Goal: Information Seeking & Learning: Check status

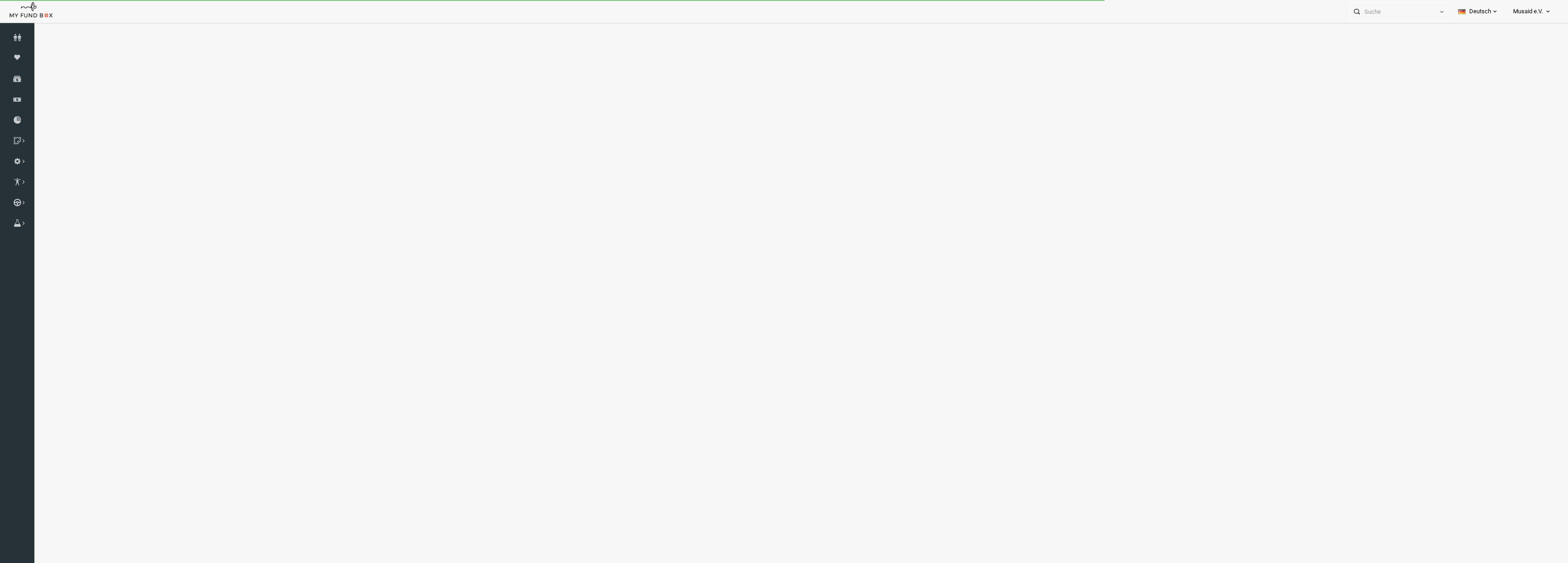
select select "100"
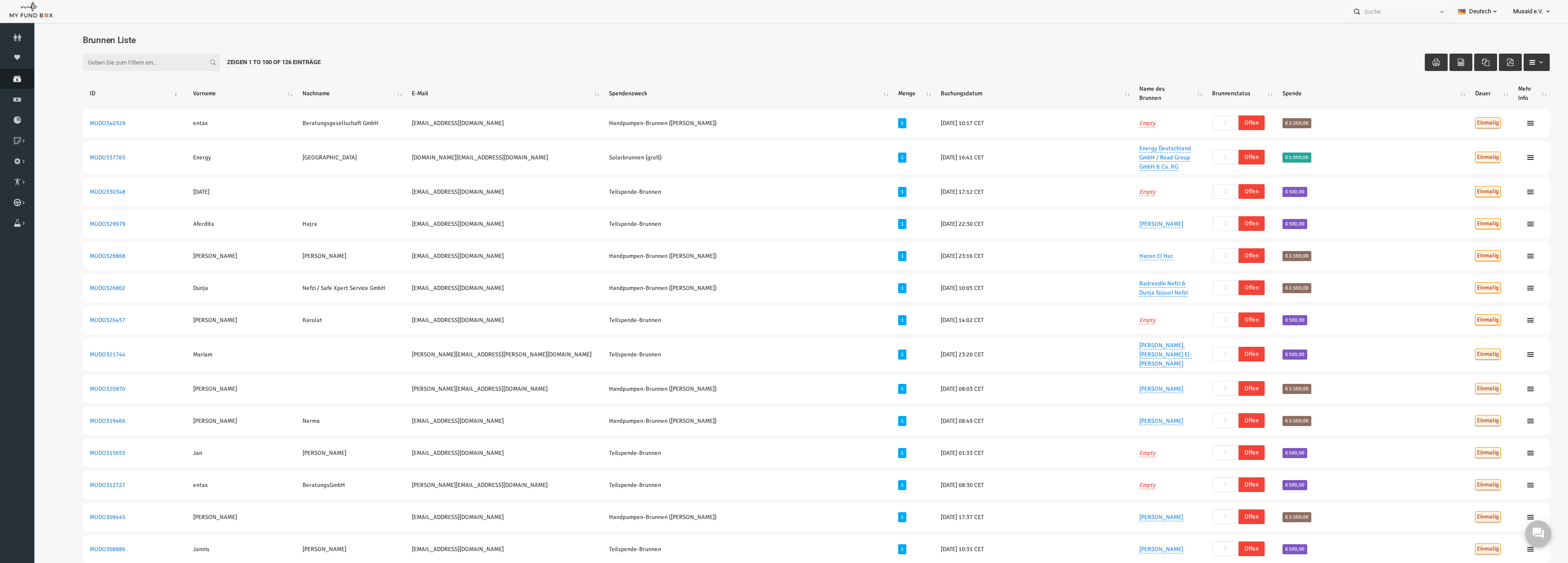
click at [21, 83] on link "Spenden" at bounding box center [17, 79] width 34 height 20
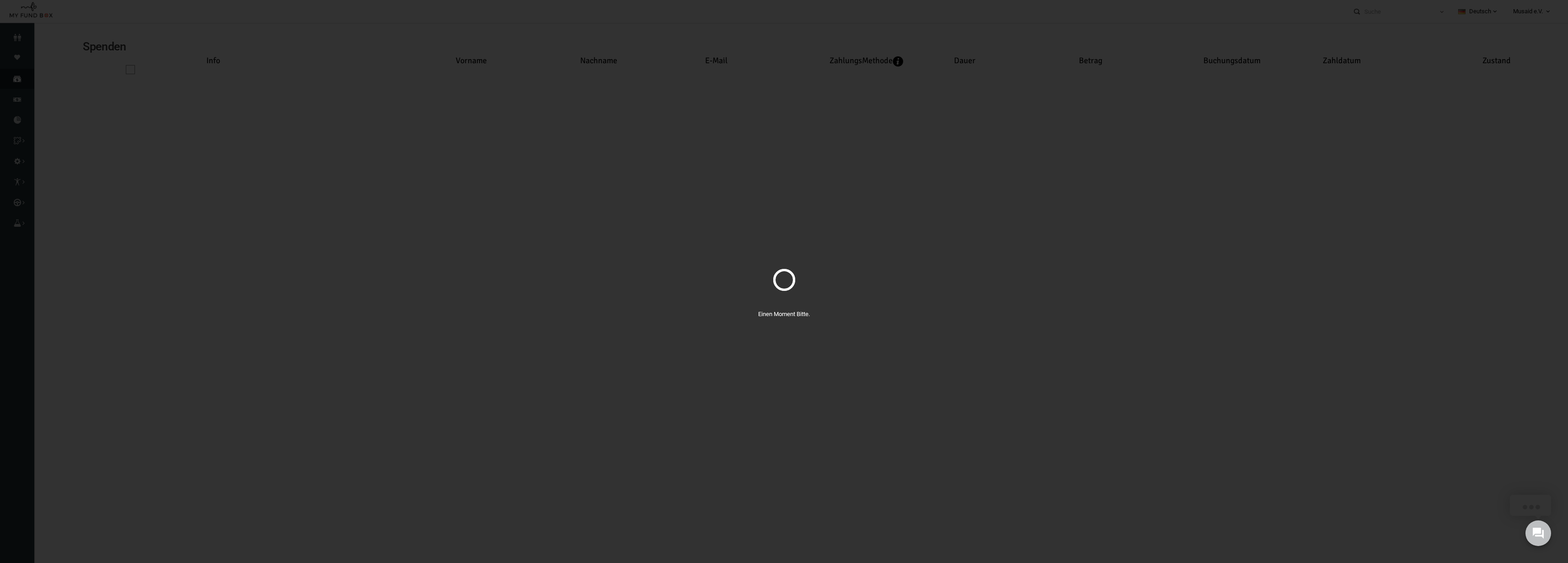
select select "100"
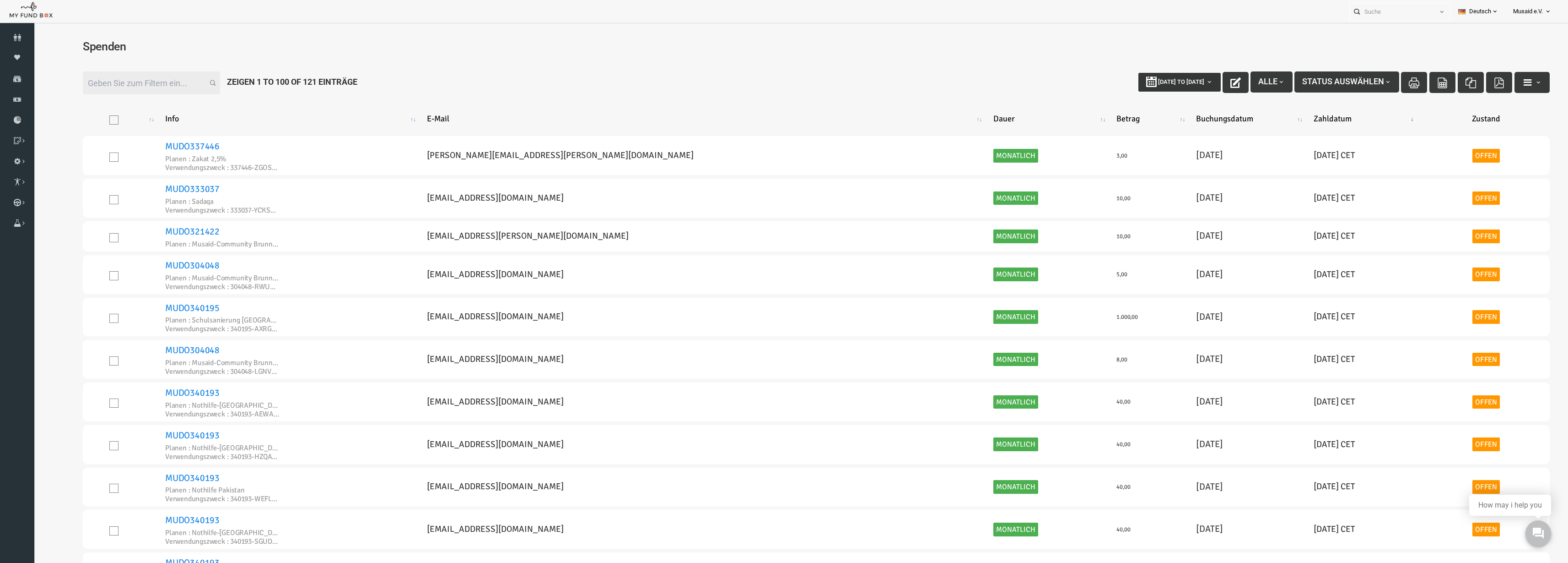
type input "17-09-2025"
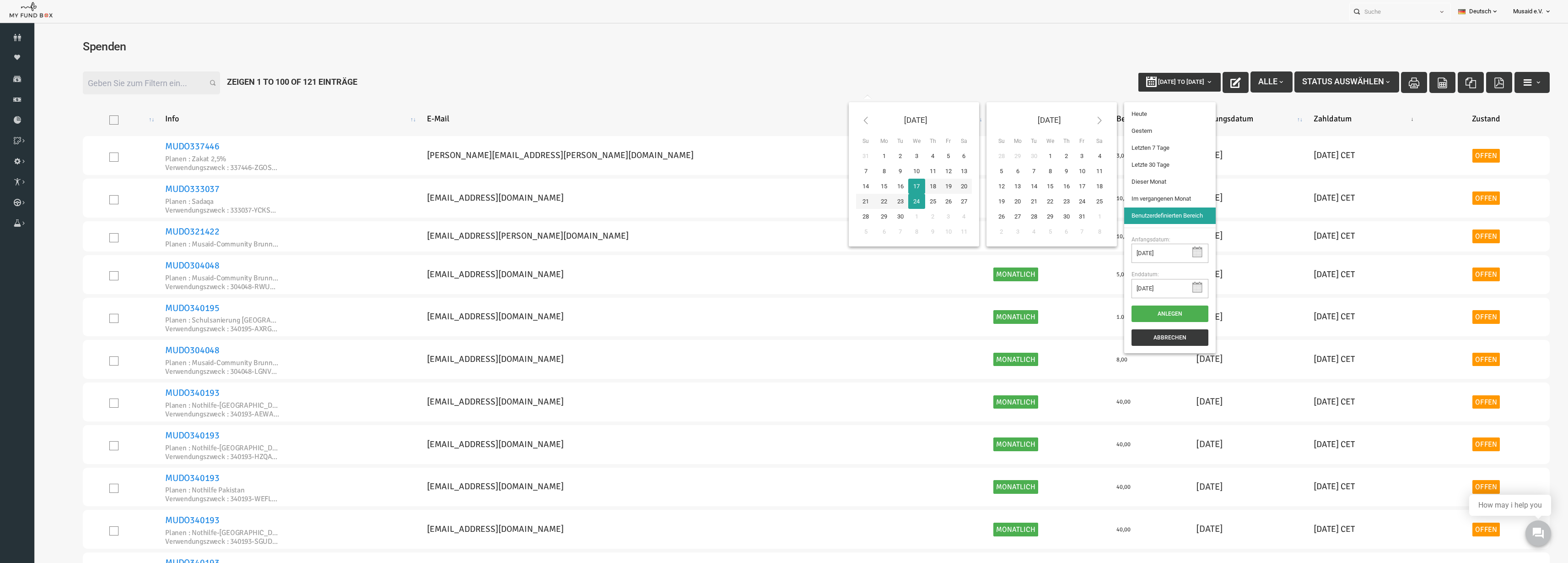
click at [1149, 80] on span "17-09-2025 to 24-09-2025" at bounding box center [1150, 81] width 46 height 7
type input "17-09-2025"
type input "16-09-2025"
type input "11-09-2025"
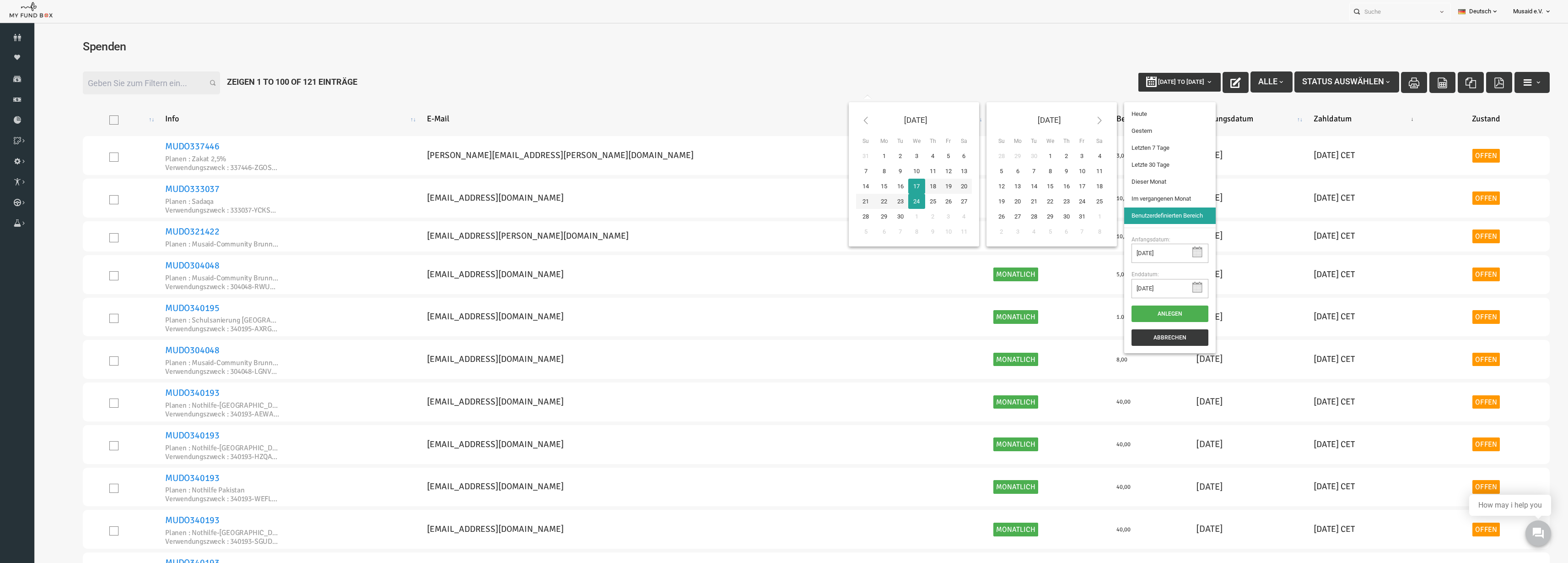
type input "17-09-2025"
type input "19-08-2025"
type input "17-09-2025"
type input "11-09-2025"
type input "17-09-2025"
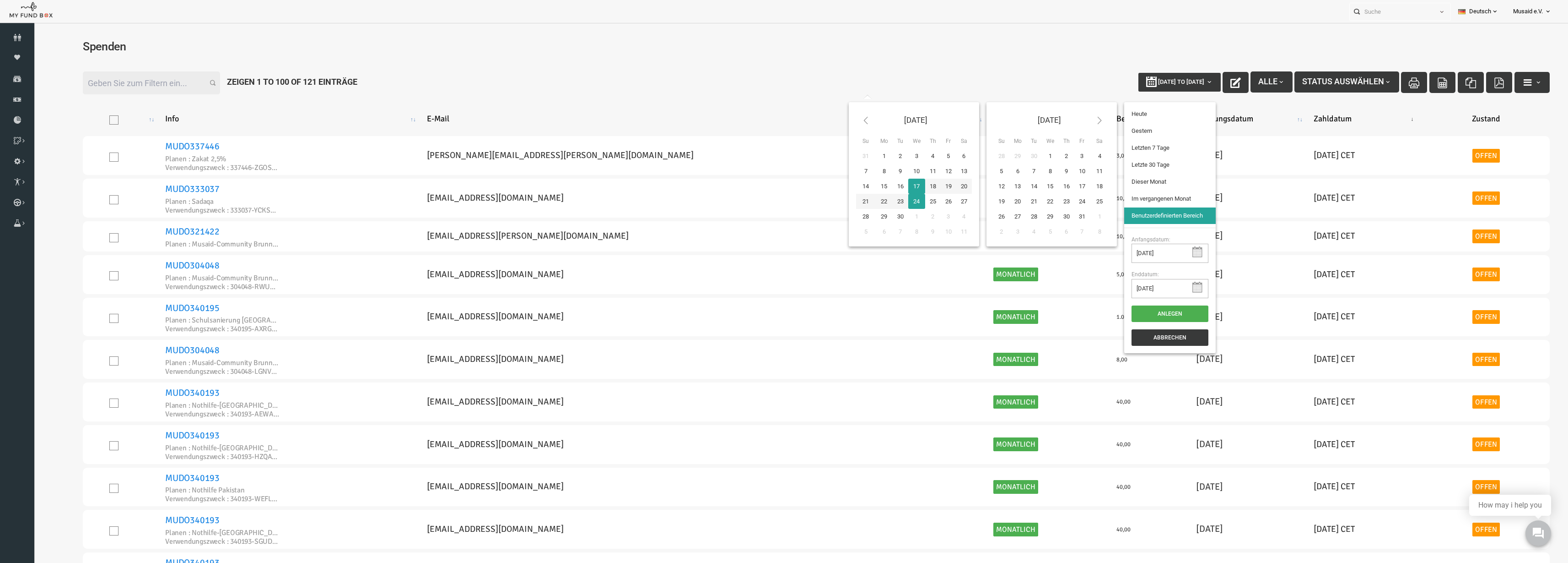
click at [1122, 148] on li "Letzten 7 Tage" at bounding box center [1139, 148] width 92 height 17
select select "100"
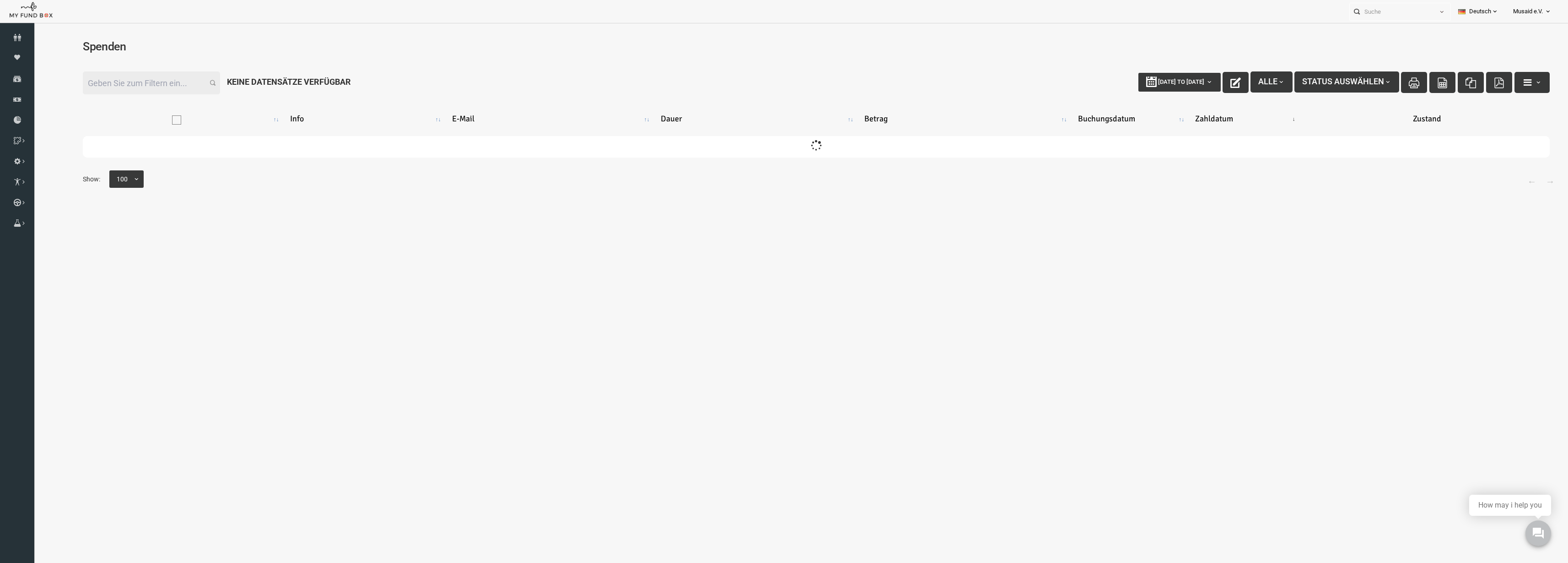
click at [108, 82] on input "Filter:" at bounding box center [120, 83] width 137 height 23
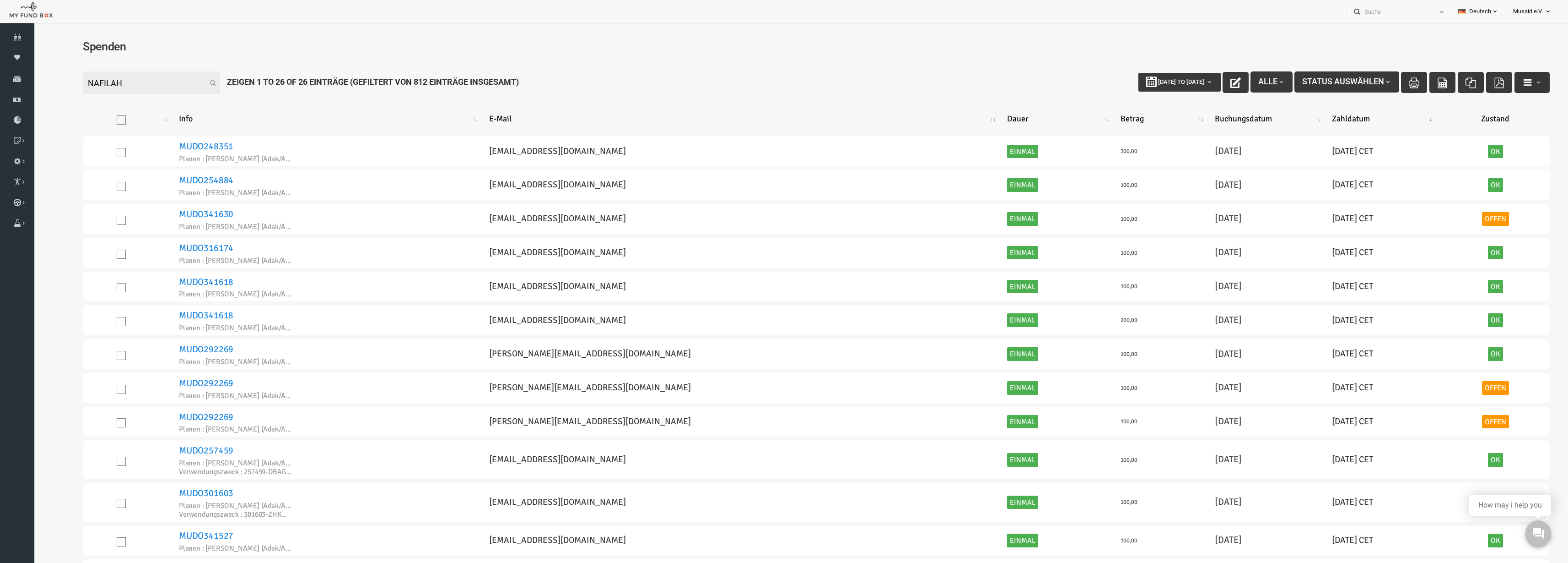
type input "NAFILAH"
click at [1504, 79] on span "button" at bounding box center [1508, 83] width 8 height 8
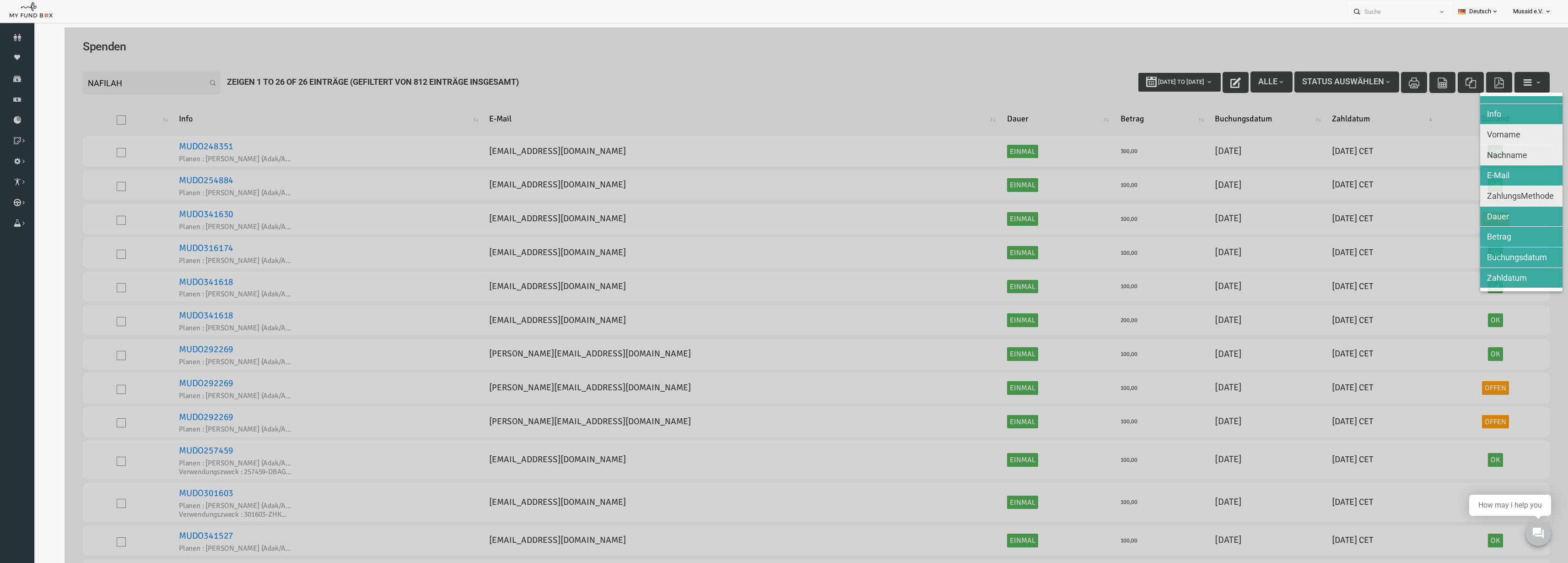
click at [1474, 155] on span "Nachname" at bounding box center [1476, 155] width 40 height 10
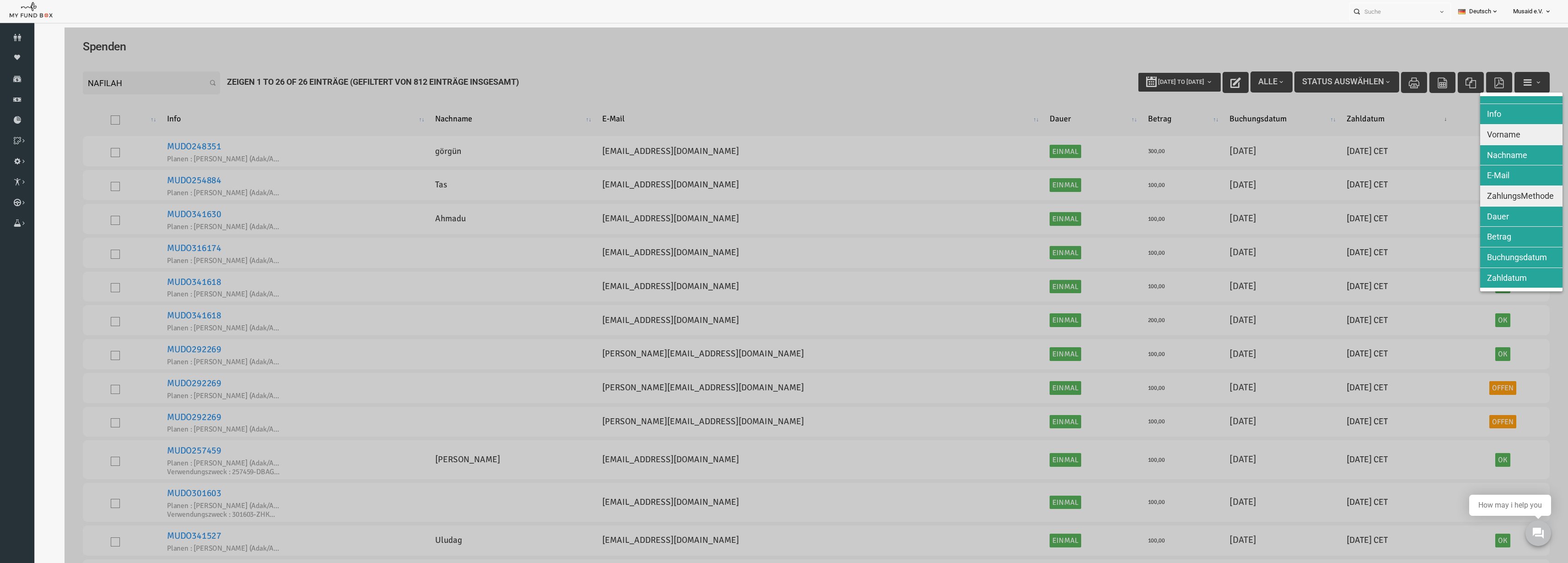
drag, startPoint x: 1476, startPoint y: 133, endPoint x: 1476, endPoint y: 145, distance: 12.0
click at [1476, 133] on span "Vorname" at bounding box center [1473, 134] width 33 height 10
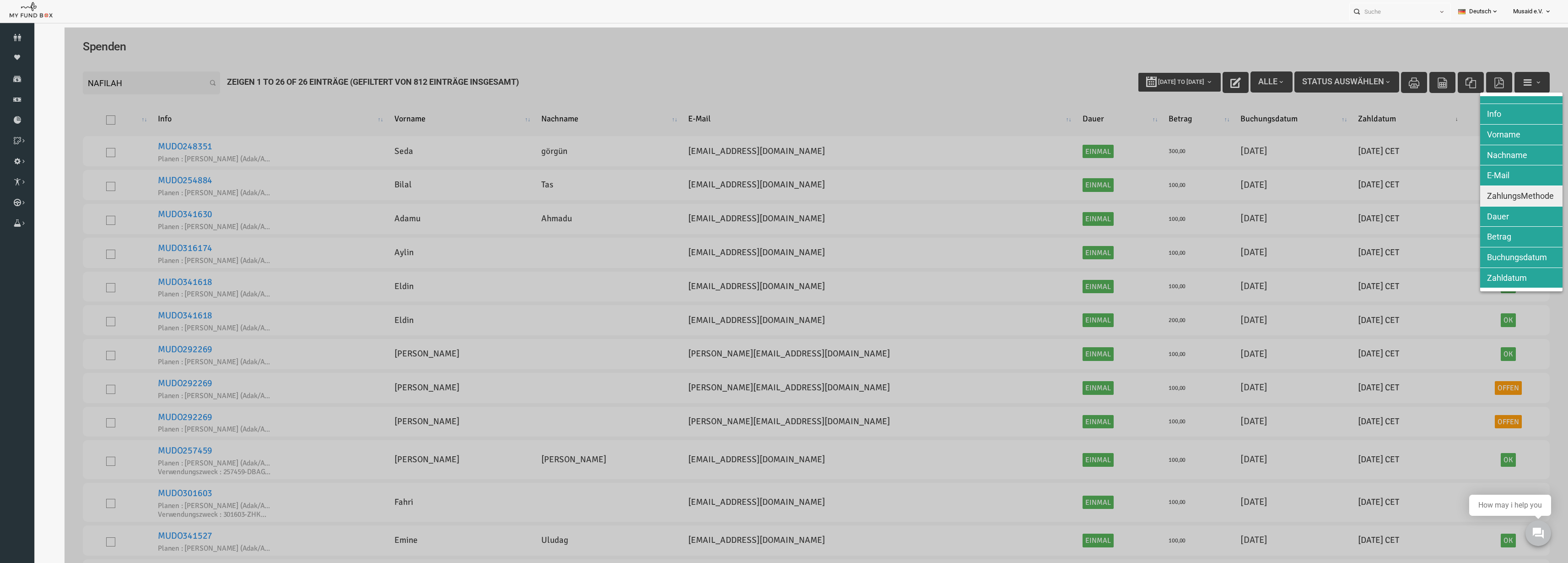
drag, startPoint x: 1481, startPoint y: 192, endPoint x: 1395, endPoint y: 178, distance: 87.1
click at [1481, 193] on span "ZahlungsMethode" at bounding box center [1490, 195] width 67 height 10
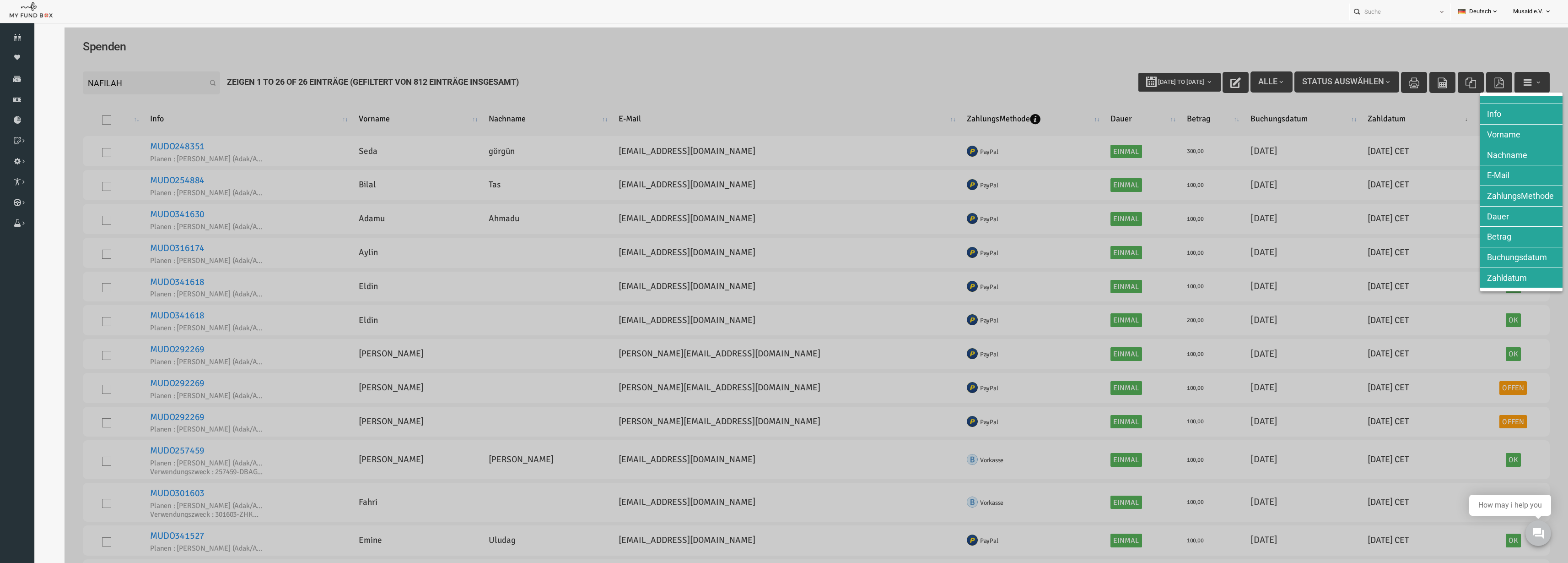
click at [1348, 172] on div at bounding box center [786, 308] width 1504 height 563
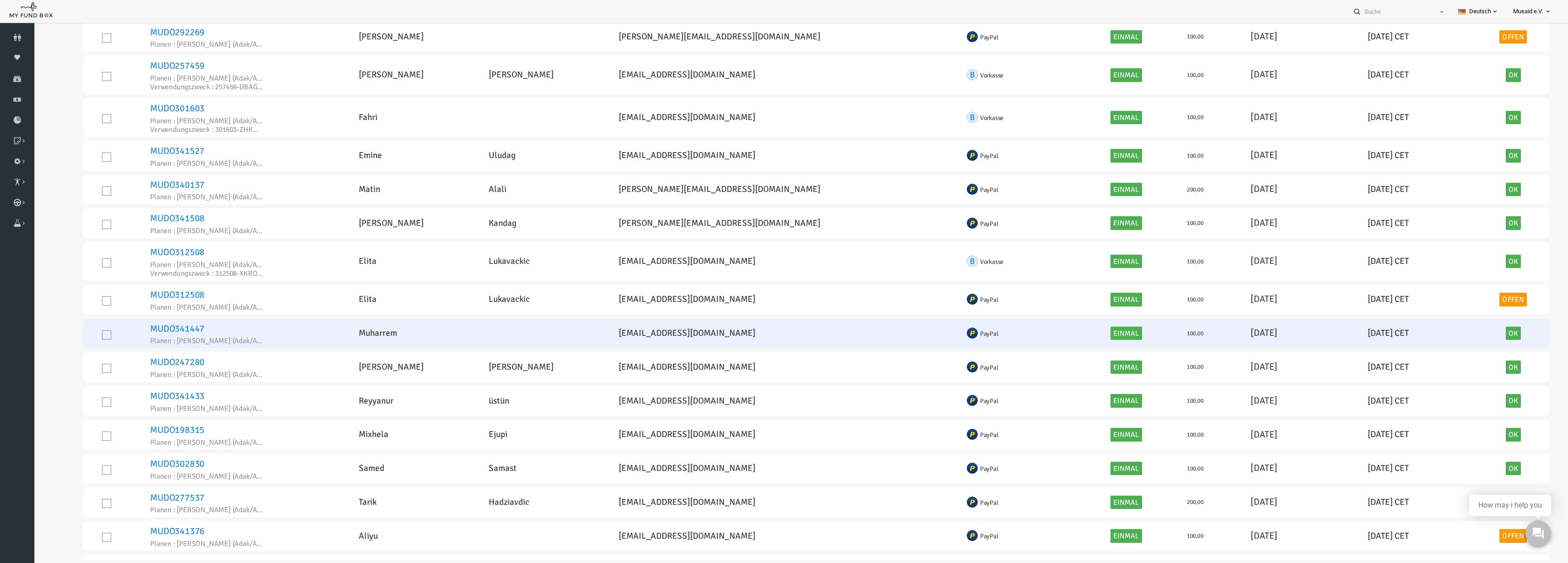
scroll to position [401, 0]
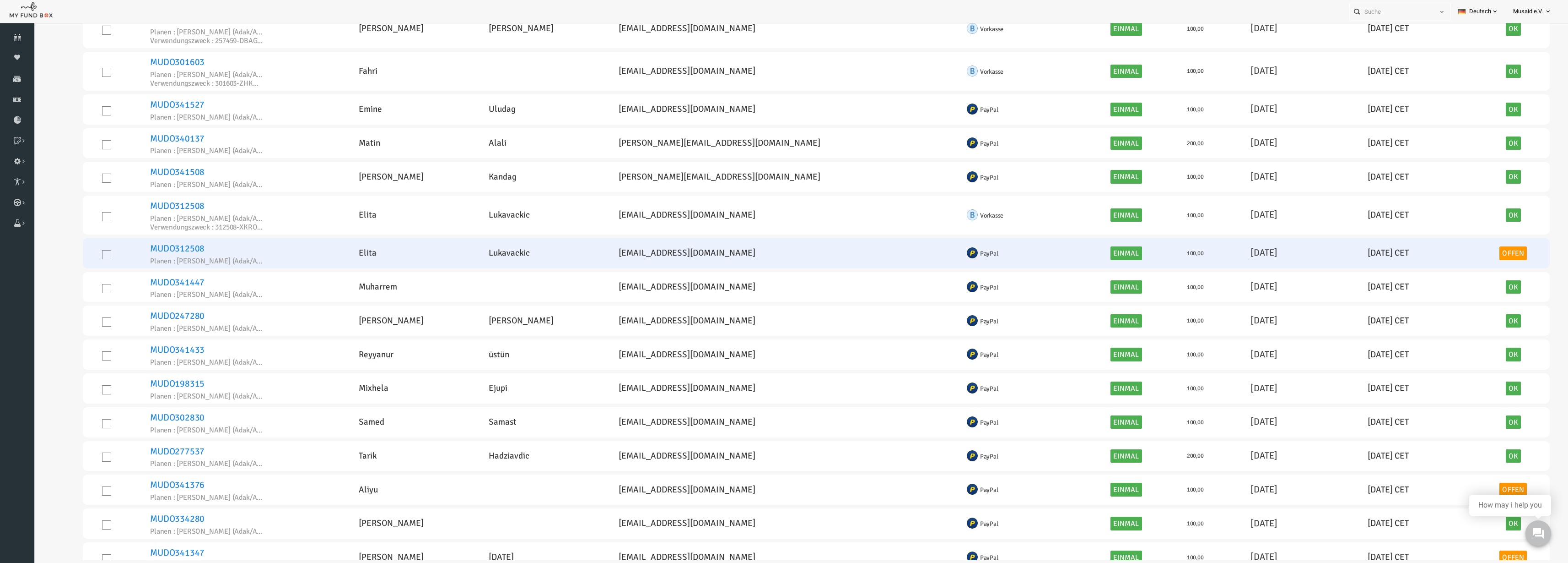
drag, startPoint x: 1367, startPoint y: 256, endPoint x: 1345, endPoint y: 257, distance: 22.0
click at [1345, 257] on td "20250912-- 12.09.2025 CET" at bounding box center [1387, 253] width 117 height 30
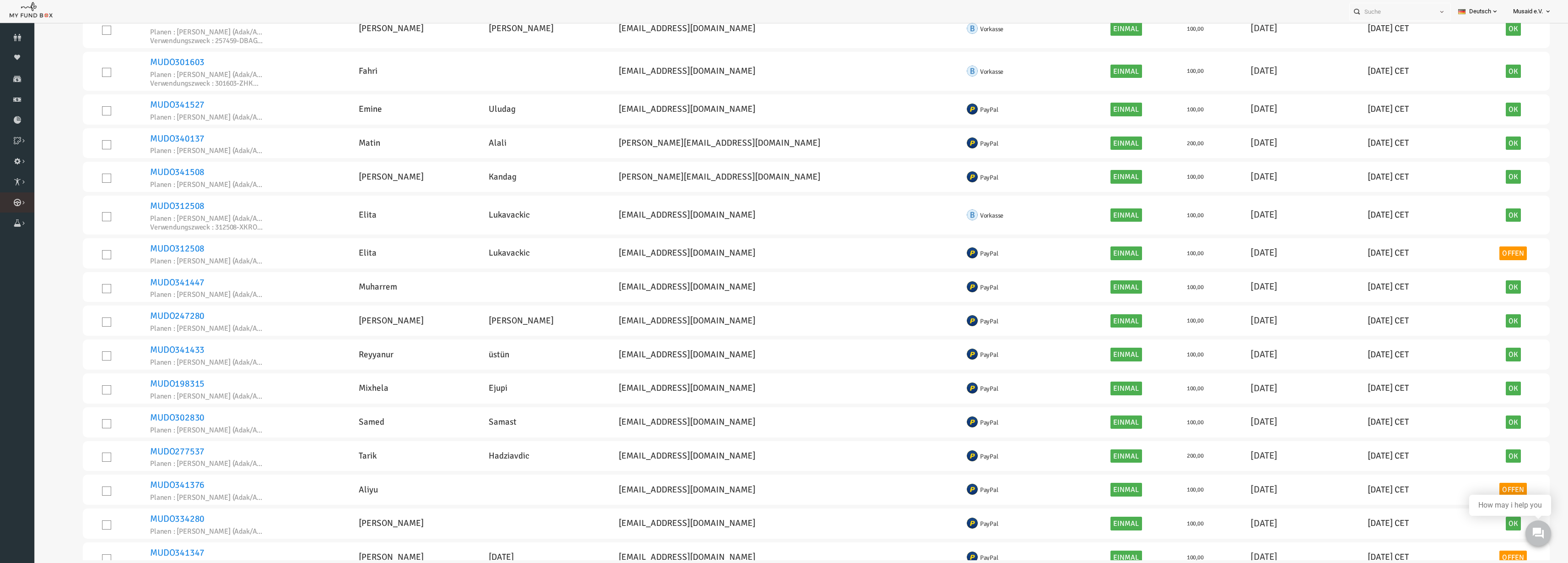
click at [0, 0] on icon at bounding box center [0, 0] width 0 height 0
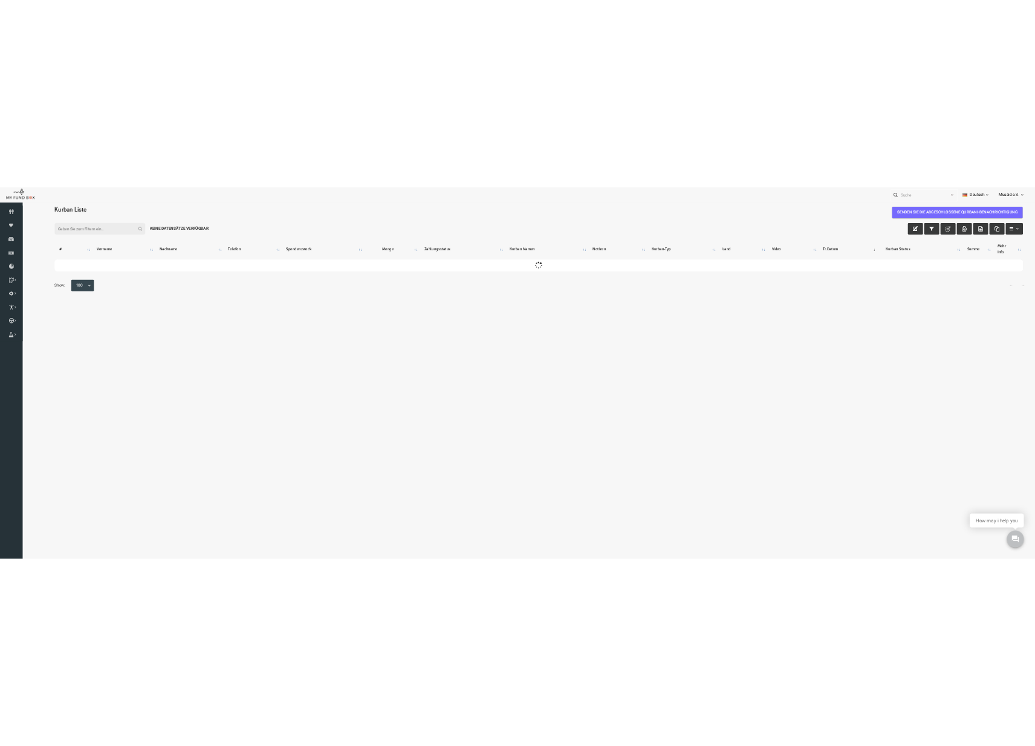
scroll to position [0, 0]
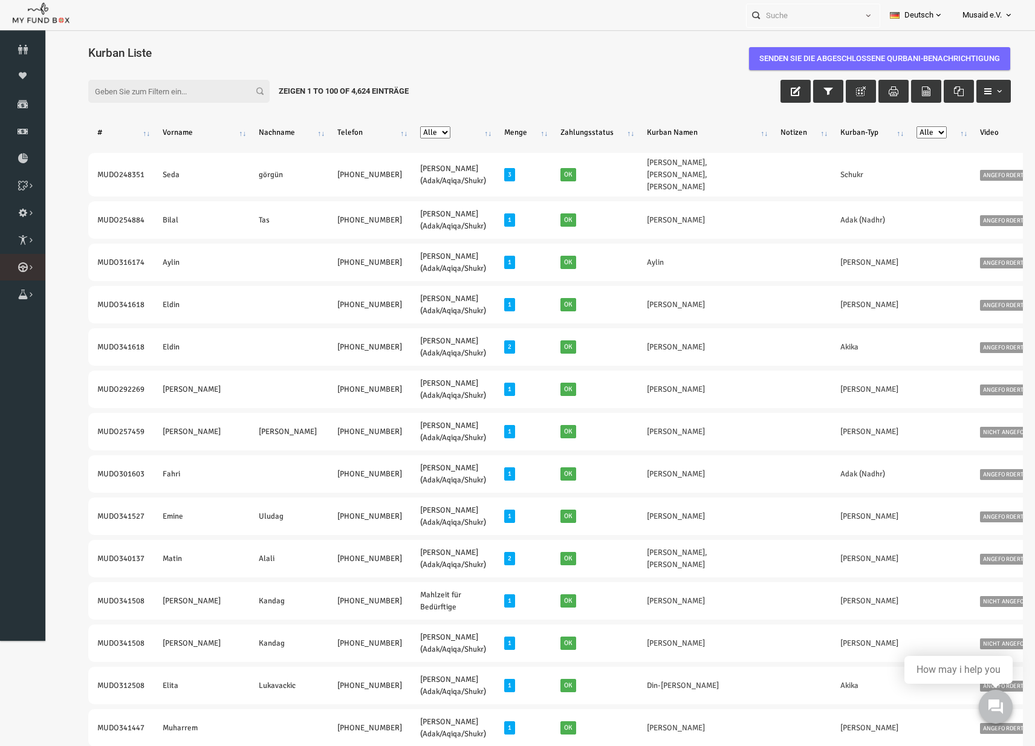
click at [0, 0] on icon at bounding box center [0, 0] width 0 height 0
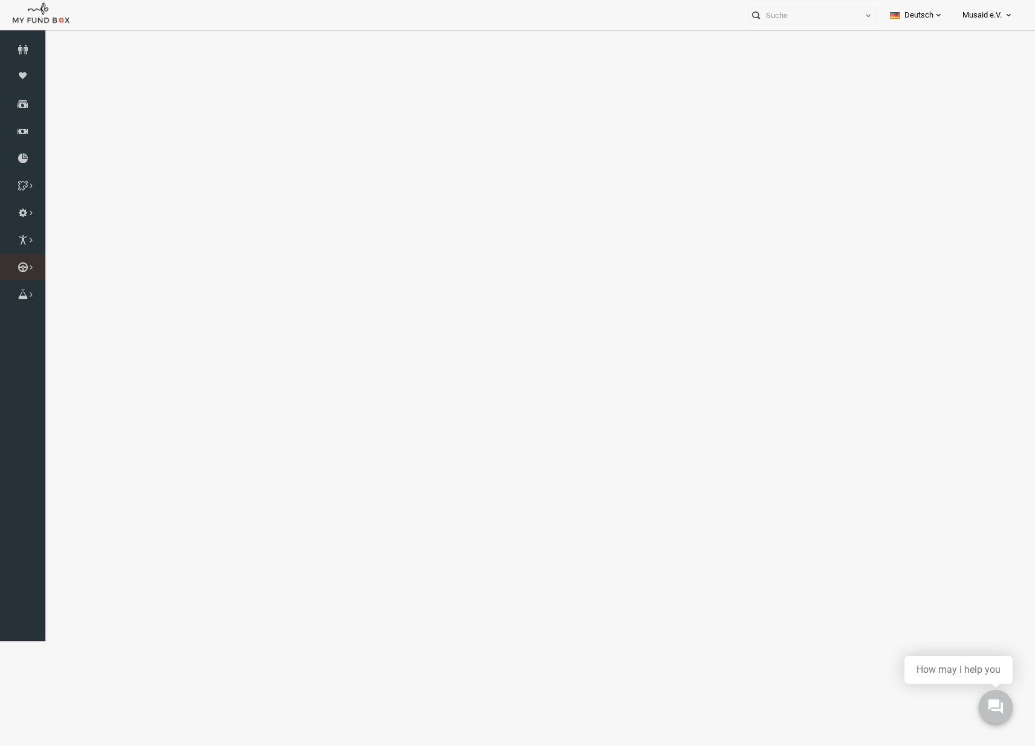
select select "100"
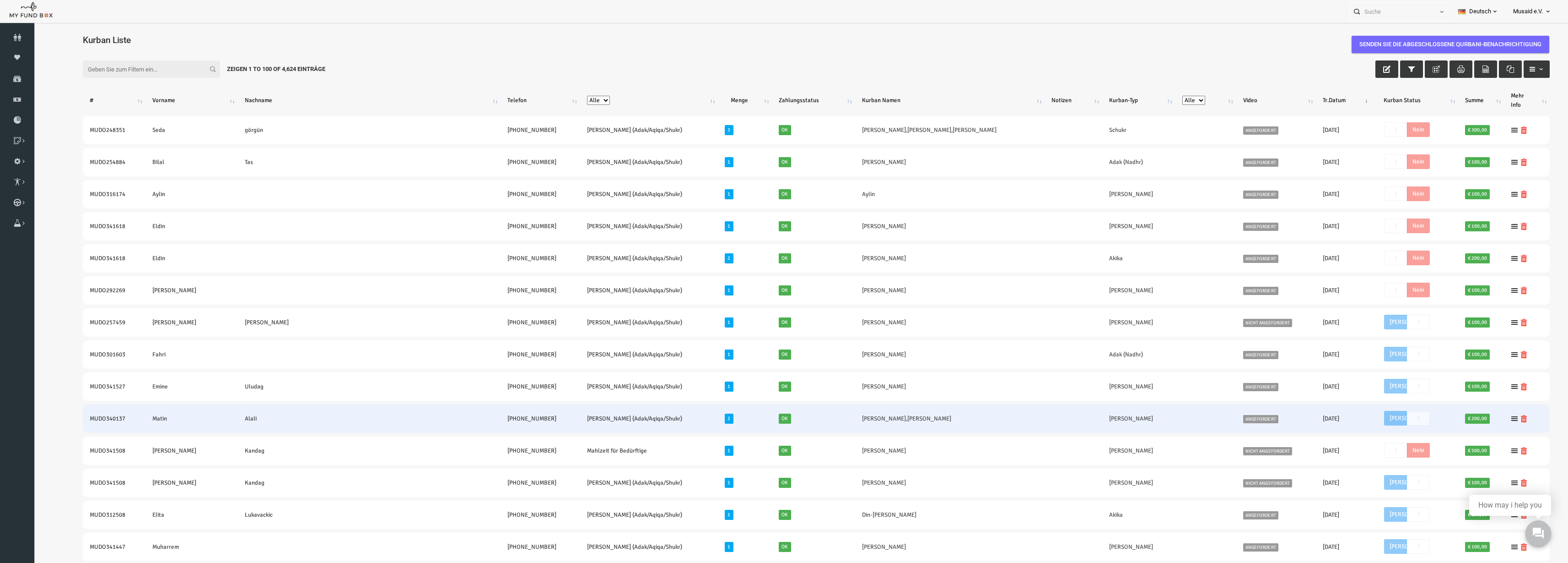
click at [477, 411] on td "[PHONE_NUMBER]" at bounding box center [510, 418] width 79 height 28
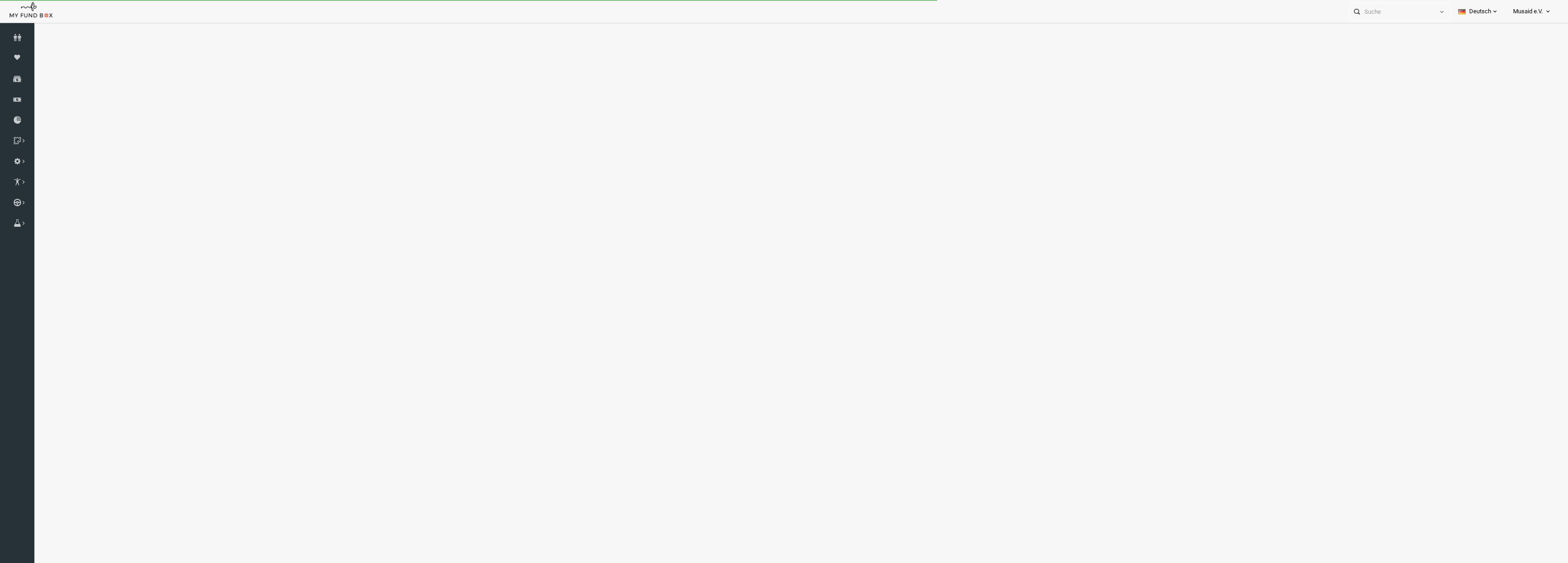
select select "100"
